Goal: Find contact information: Find contact information

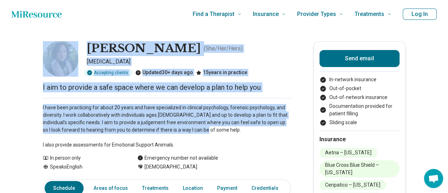
drag, startPoint x: 32, startPoint y: 44, endPoint x: 188, endPoint y: 138, distance: 182.6
click at [188, 138] on p "I have been practicing for about 20 years and have specialized in clinical psyc…" at bounding box center [167, 126] width 248 height 45
drag, startPoint x: 188, startPoint y: 138, endPoint x: 36, endPoint y: 54, distance: 173.6
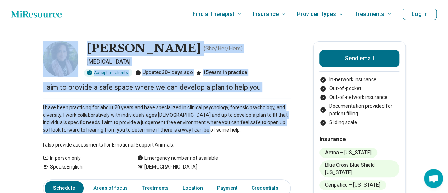
drag, startPoint x: 36, startPoint y: 54, endPoint x: 237, endPoint y: 139, distance: 218.1
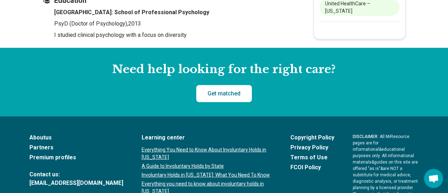
scroll to position [922, 0]
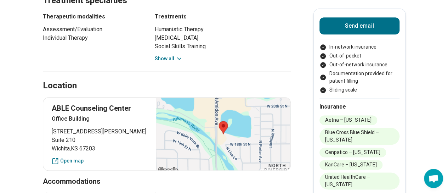
scroll to position [403, 0]
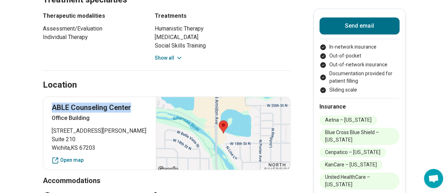
drag, startPoint x: 52, startPoint y: 108, endPoint x: 138, endPoint y: 104, distance: 86.4
click at [138, 104] on div "[GEOGRAPHIC_DATA] [STREET_ADDRESS][PERSON_NAME] Open map" at bounding box center [167, 132] width 248 height 73
copy p "ABLE Counseling Center"
click at [138, 104] on p "ABLE Counseling Center" at bounding box center [100, 107] width 96 height 10
